Goal: Book appointment/travel/reservation

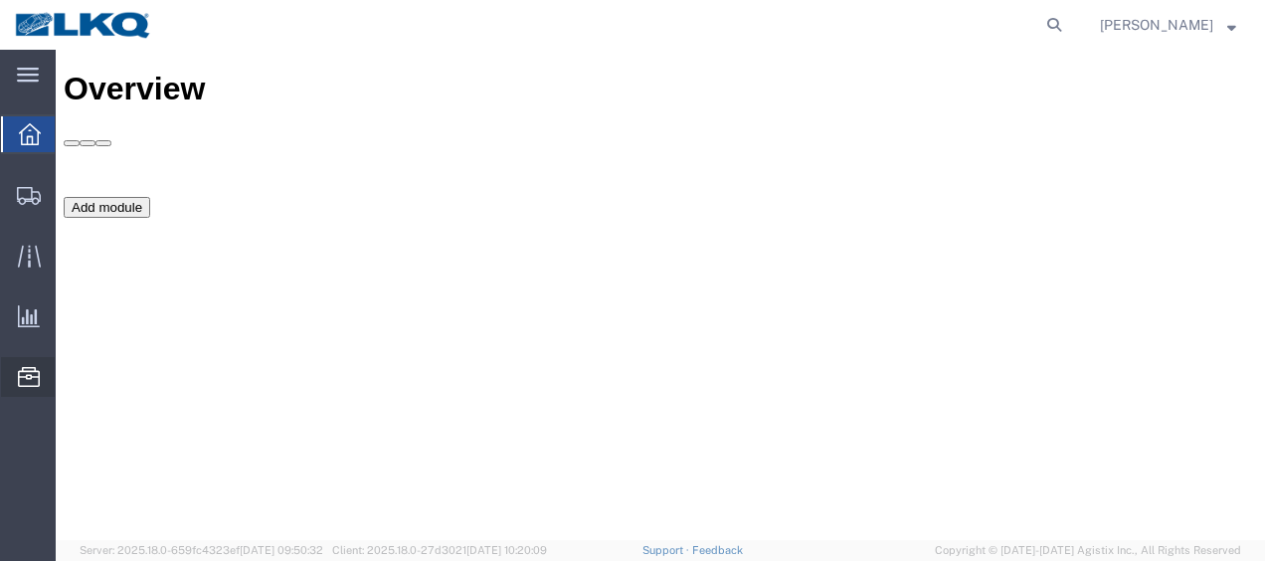
click at [0, 0] on span "Location Appointment" at bounding box center [0, 0] width 0 height 0
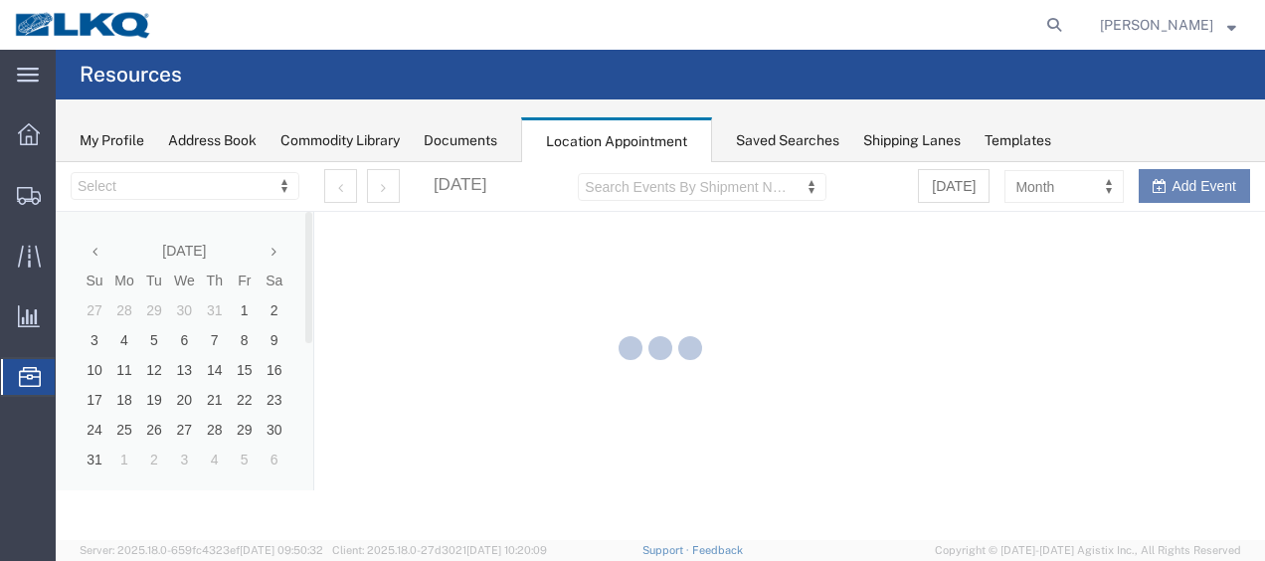
select select "27578"
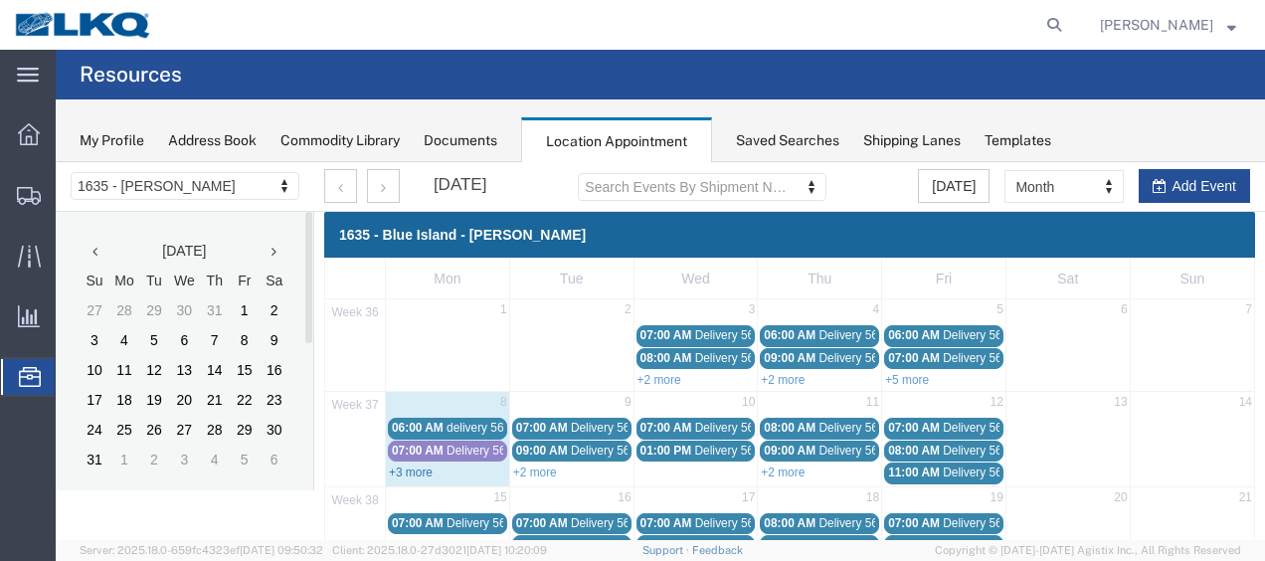
click at [412, 470] on link "+3 more" at bounding box center [411, 473] width 44 height 14
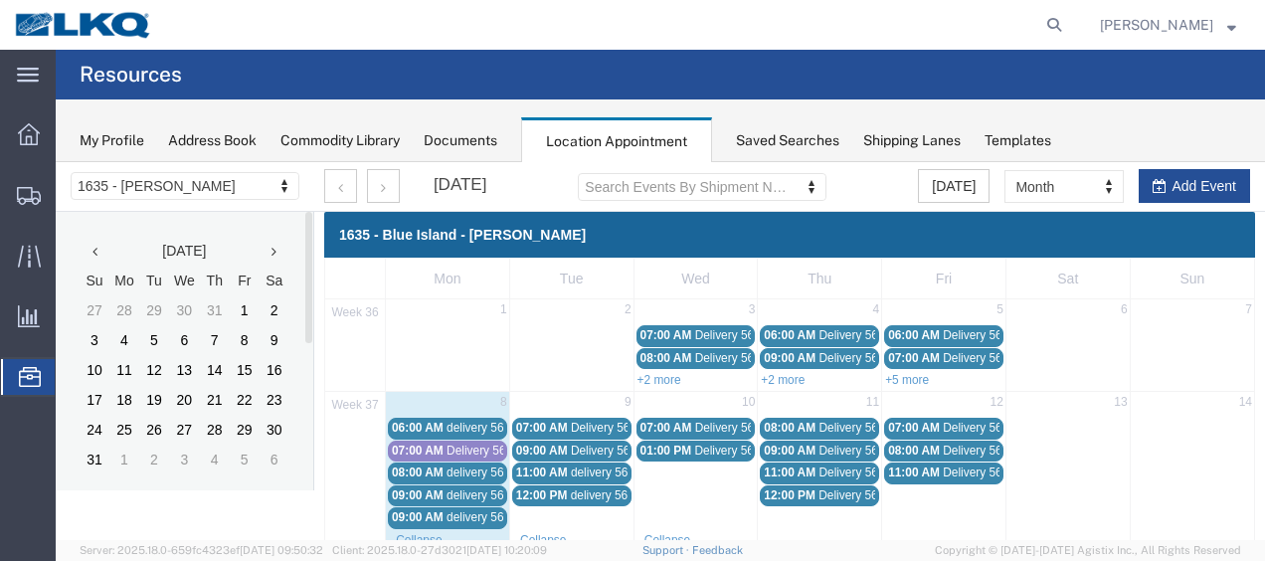
click at [428, 447] on span "07:00 AM" at bounding box center [418, 451] width 52 height 14
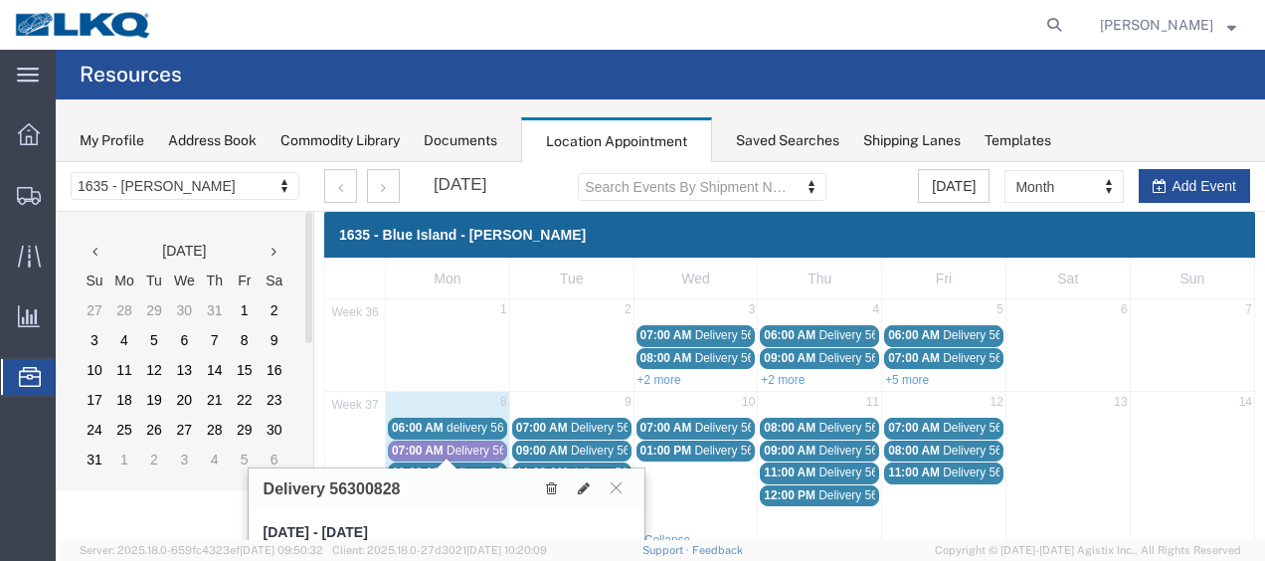
click at [424, 418] on link "06:00 AM delivery 56643178" at bounding box center [447, 428] width 119 height 21
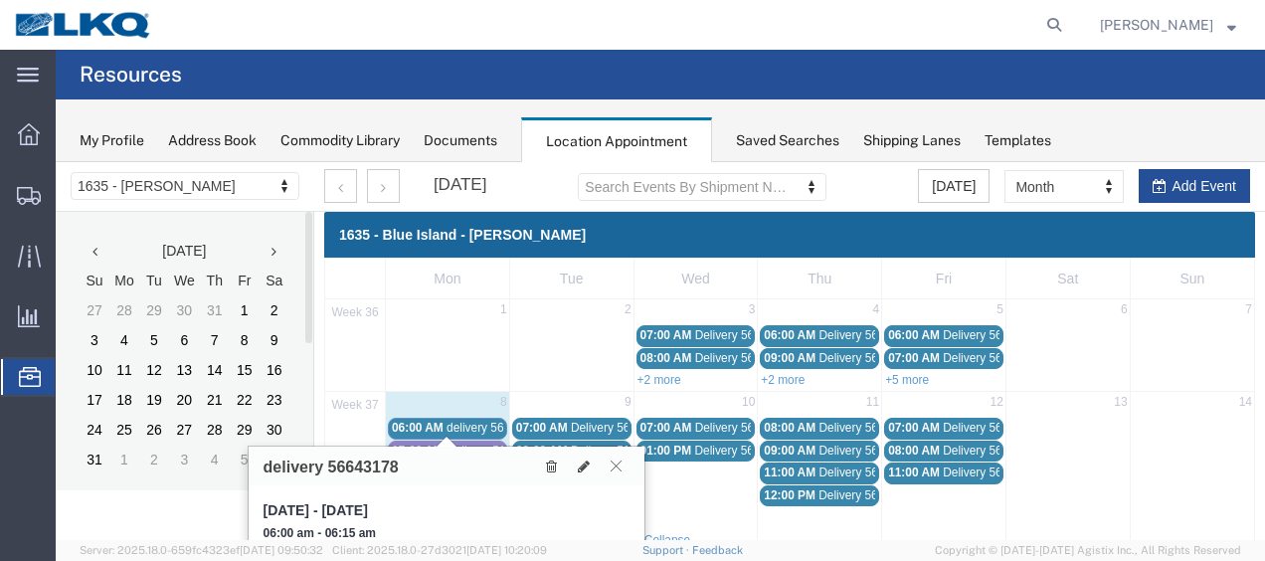
click at [617, 468] on icon at bounding box center [616, 466] width 11 height 12
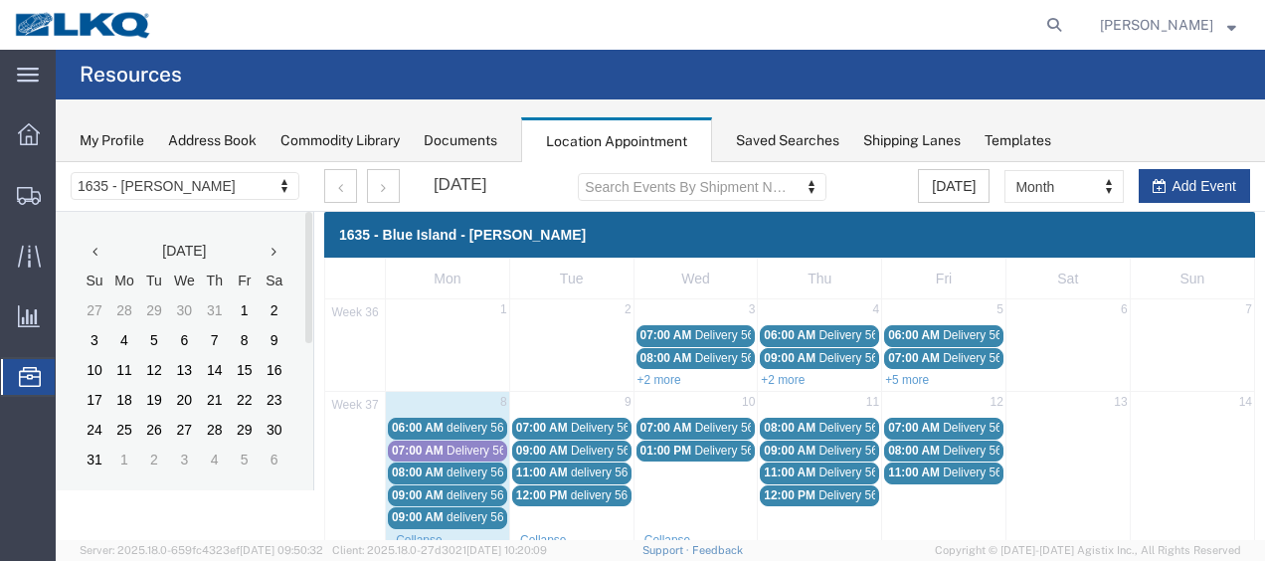
click at [463, 472] on span "delivery 56669834" at bounding box center [495, 473] width 96 height 14
